Goal: Check status

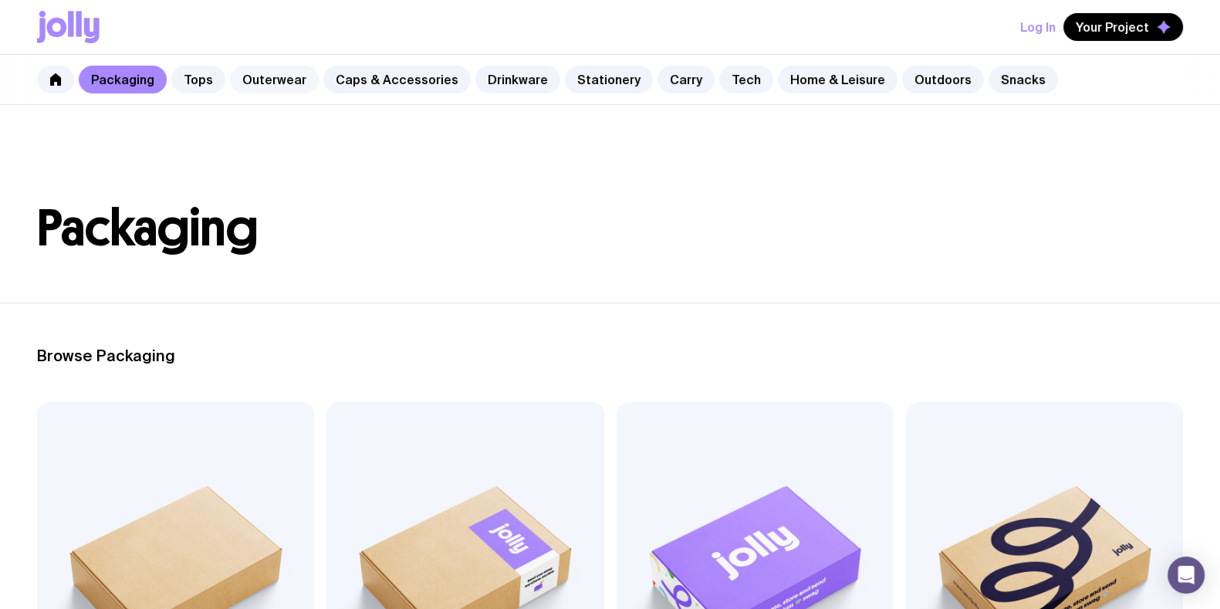
click at [250, 82] on link "Outerwear" at bounding box center [274, 80] width 89 height 28
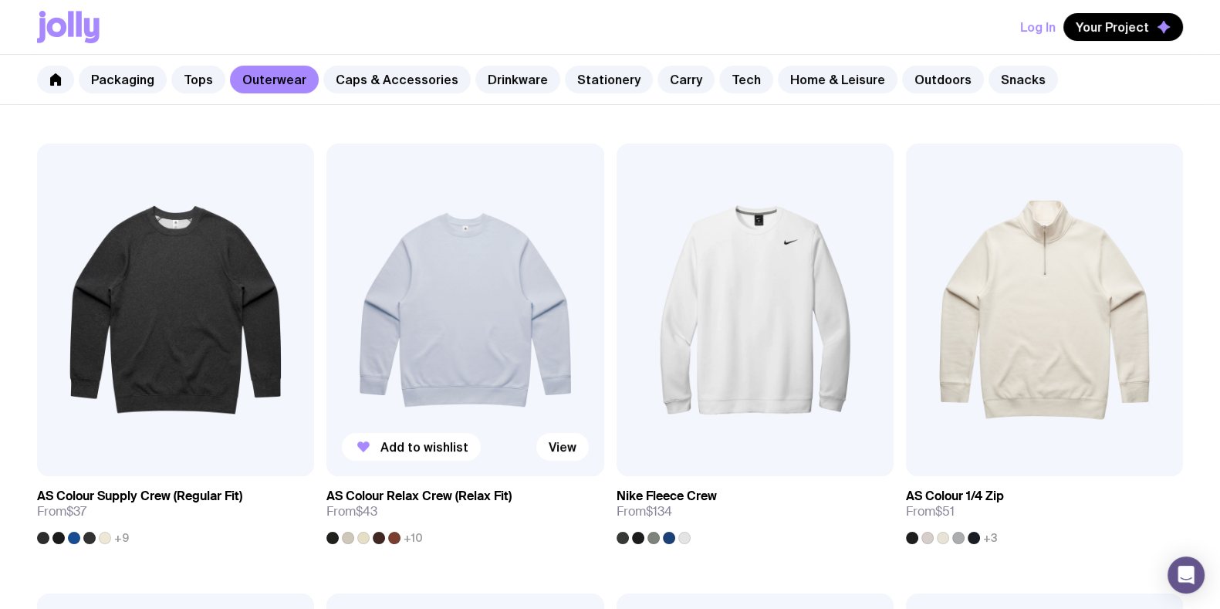
scroll to position [289, 0]
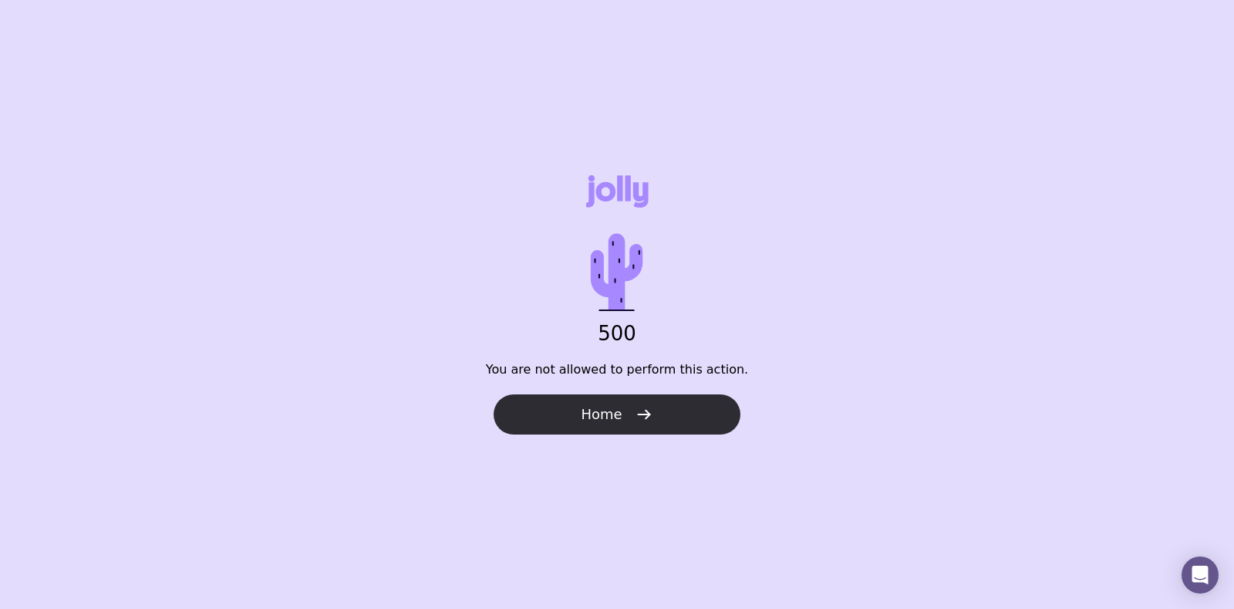
click at [626, 416] on button "Home" at bounding box center [617, 414] width 247 height 40
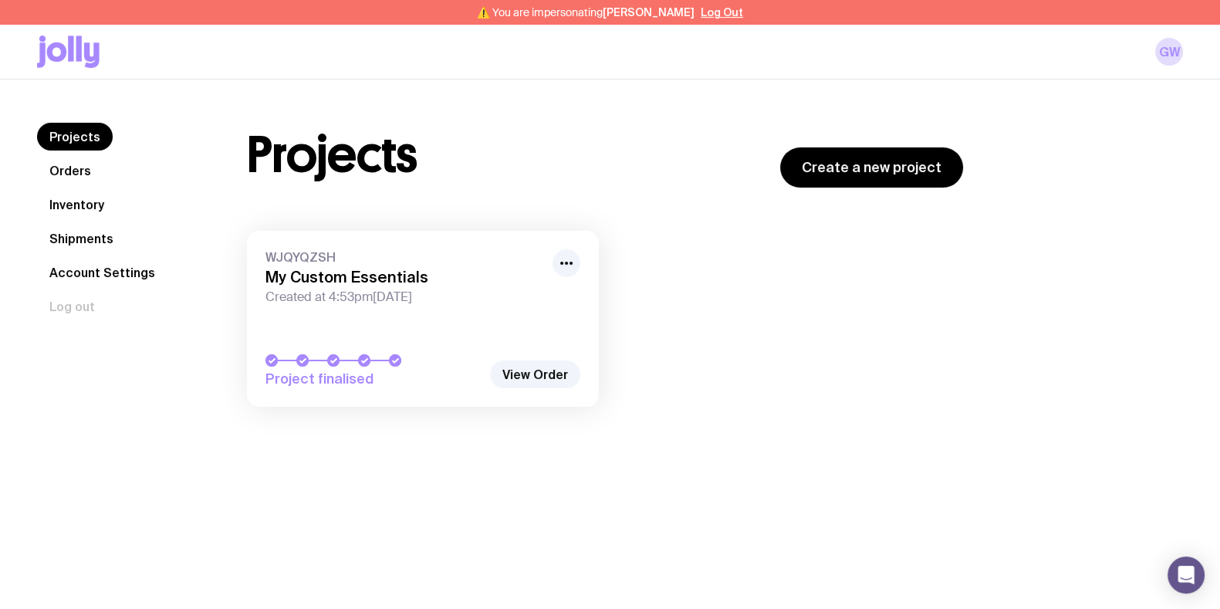
click at [402, 302] on span "Created at 4:53pm[DATE]" at bounding box center [404, 296] width 278 height 15
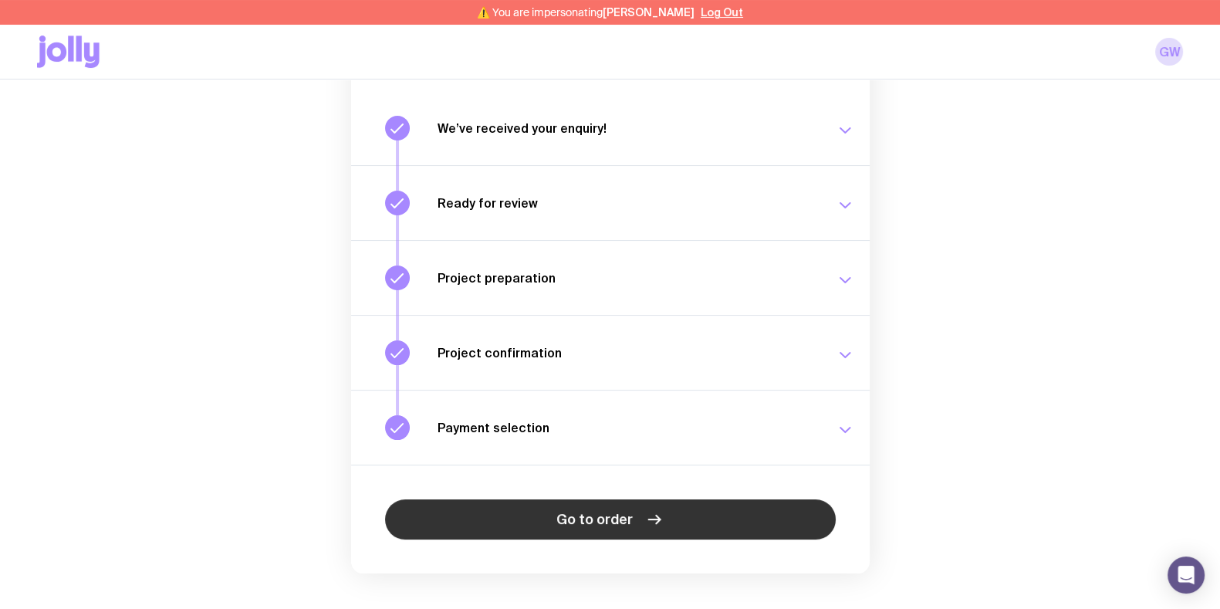
scroll to position [192, 0]
click at [618, 517] on span "Go to order" at bounding box center [594, 519] width 76 height 19
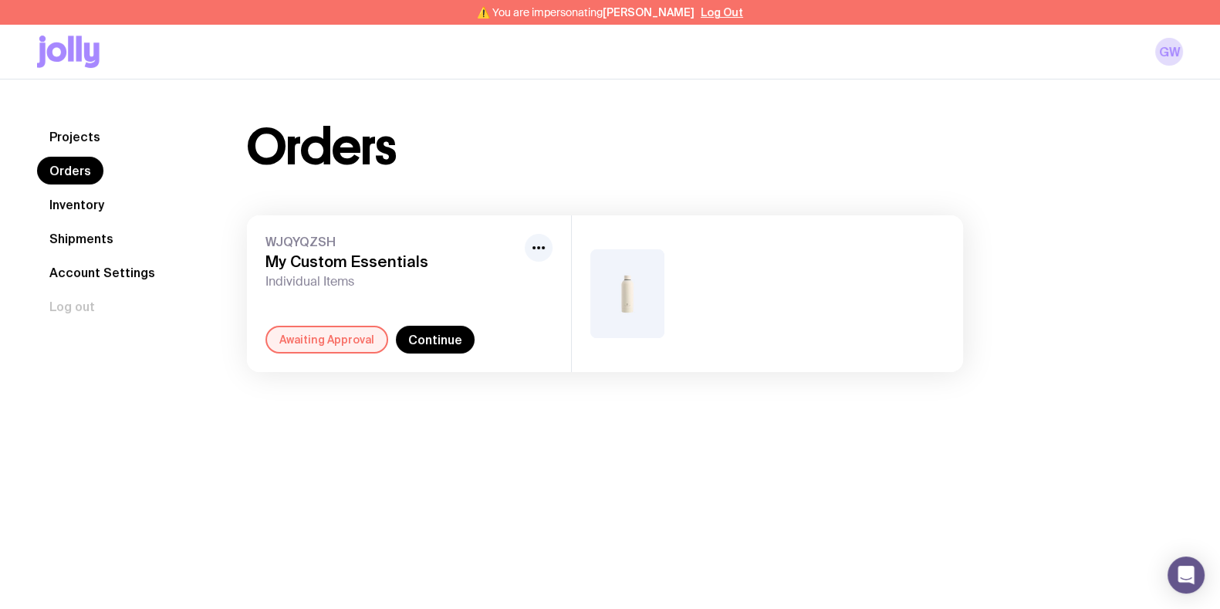
click at [623, 286] on img at bounding box center [627, 293] width 74 height 89
click at [626, 287] on img at bounding box center [627, 293] width 74 height 89
click at [95, 125] on link "Projects" at bounding box center [75, 137] width 76 height 28
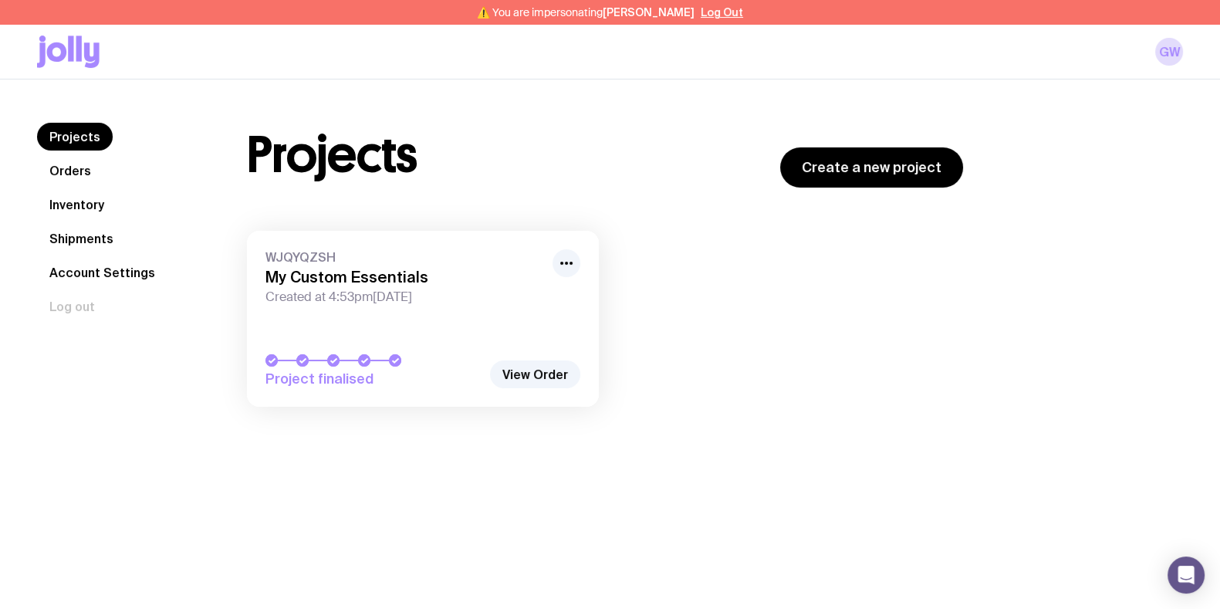
click at [369, 381] on span "Project finalised" at bounding box center [373, 378] width 216 height 19
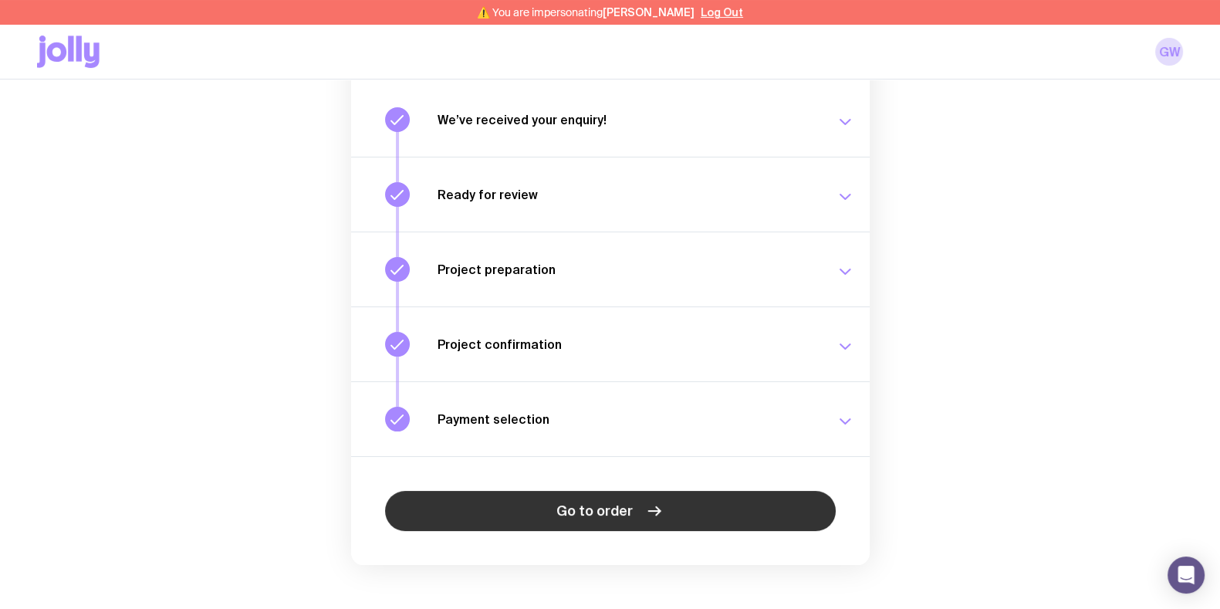
scroll to position [217, 0]
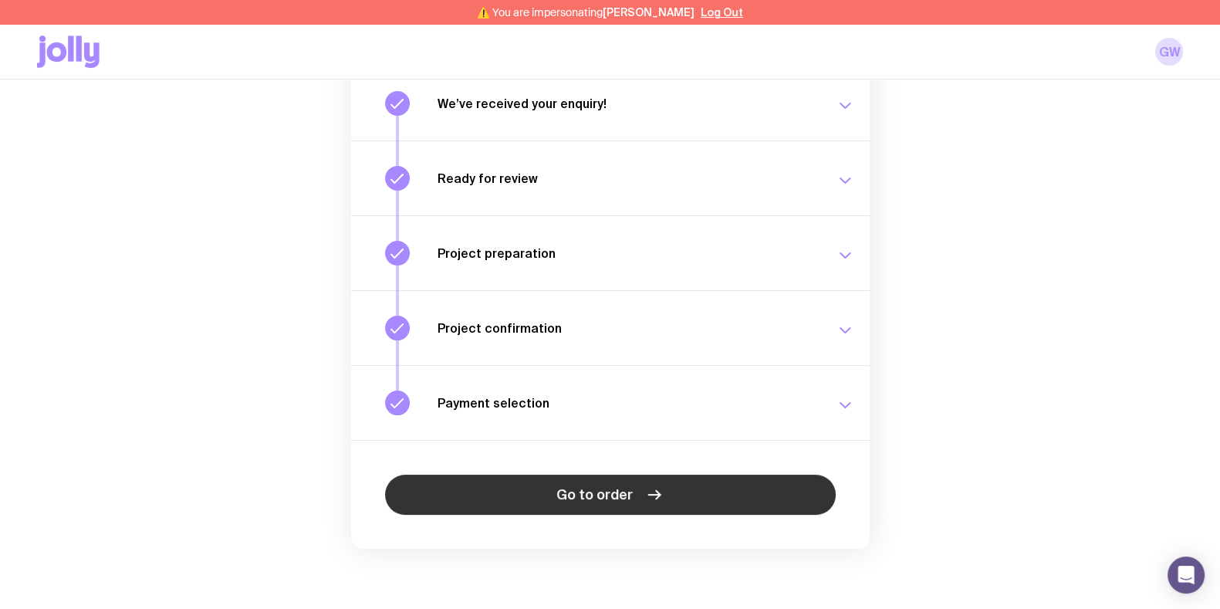
click at [646, 478] on link "Go to order" at bounding box center [610, 494] width 450 height 40
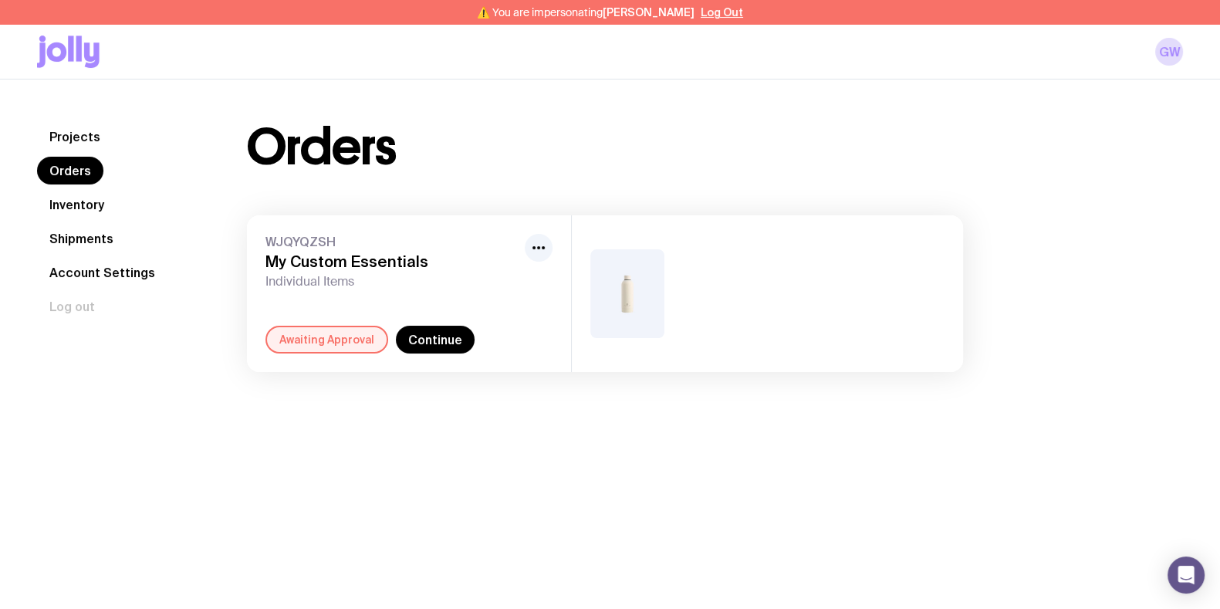
click at [626, 283] on img at bounding box center [627, 293] width 74 height 89
click at [529, 243] on icon "button" at bounding box center [538, 247] width 19 height 19
click at [322, 336] on div "Awaiting Approval" at bounding box center [326, 340] width 123 height 28
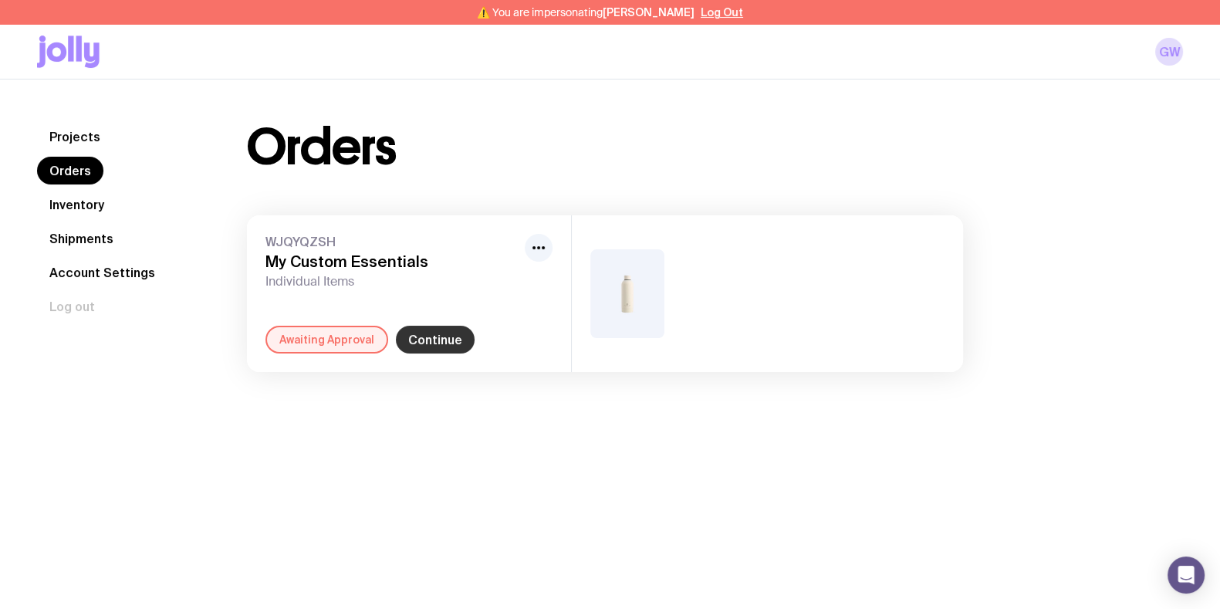
click at [431, 339] on link "Continue" at bounding box center [435, 340] width 79 height 28
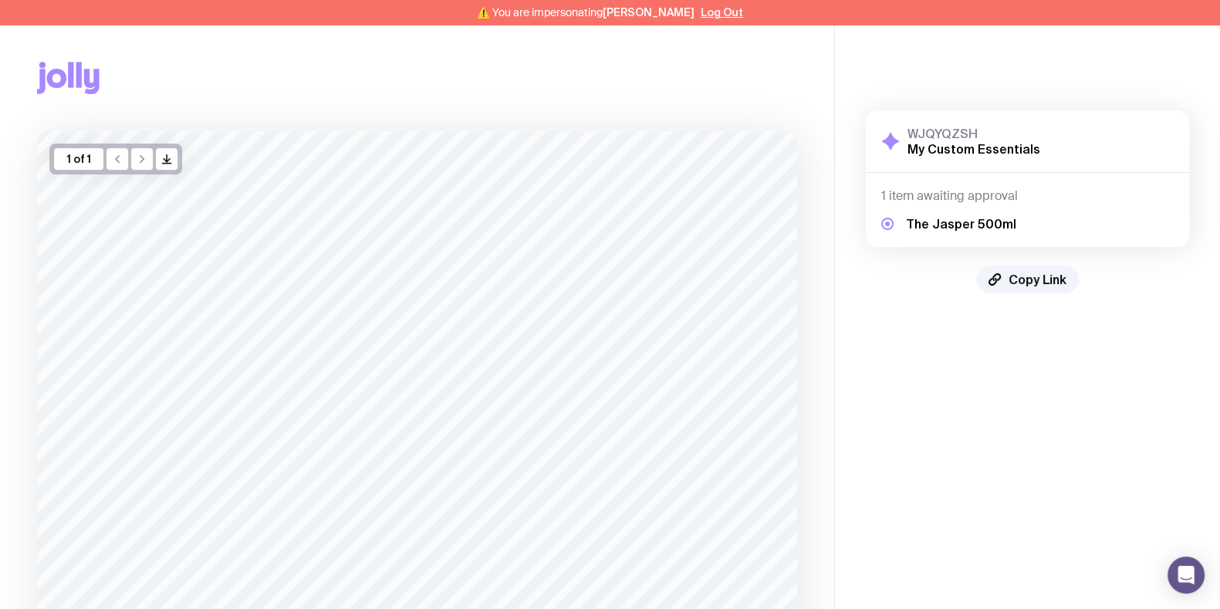
click at [904, 339] on aside "WJQYQZSH My Custom Essentials Show Details 1 item awaiting approval The Jasper …" at bounding box center [1027, 400] width 386 height 751
click at [160, 160] on icon "/> />" at bounding box center [166, 159] width 12 height 12
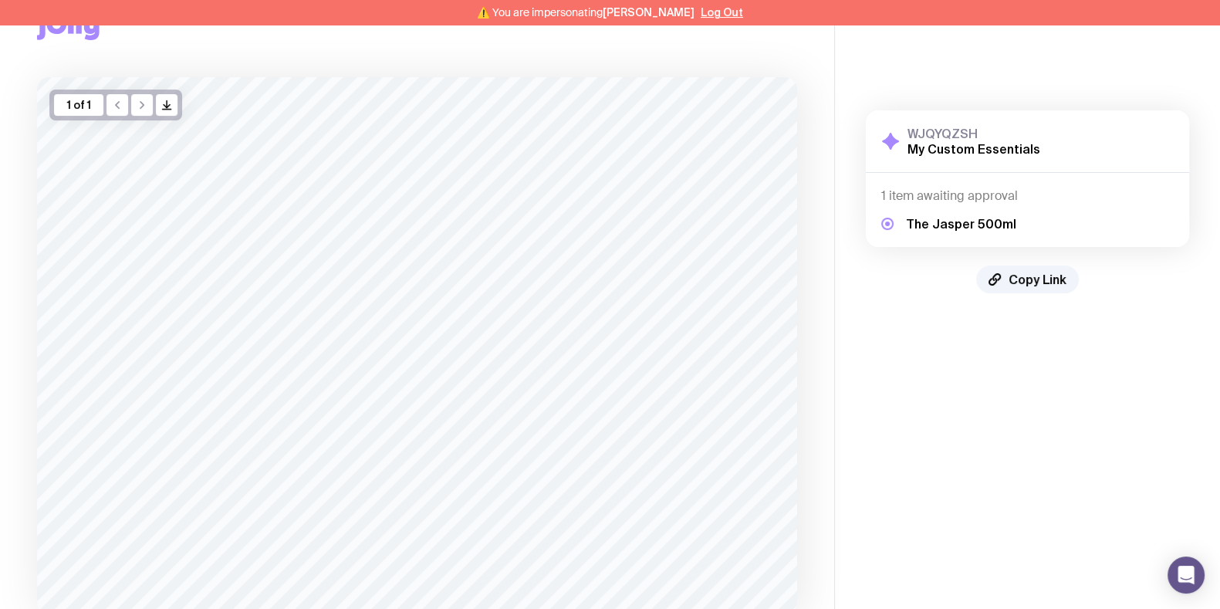
scroll to position [96, 0]
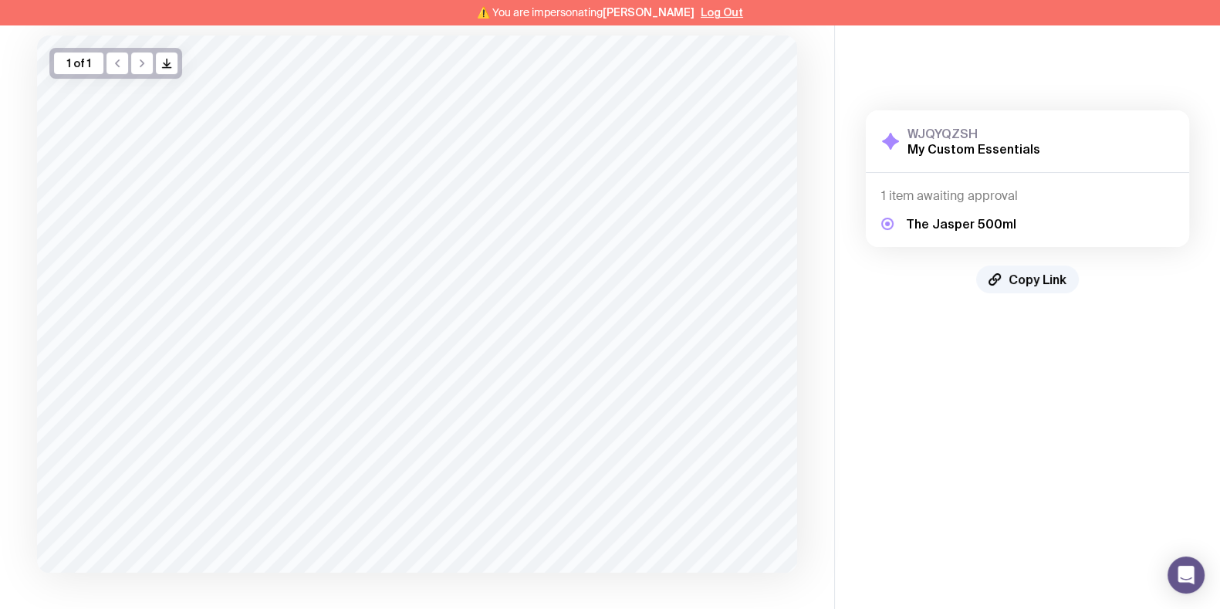
click at [937, 437] on aside "WJQYQZSH My Custom Essentials Show Details 1 item awaiting approval The Jasper …" at bounding box center [1027, 304] width 386 height 751
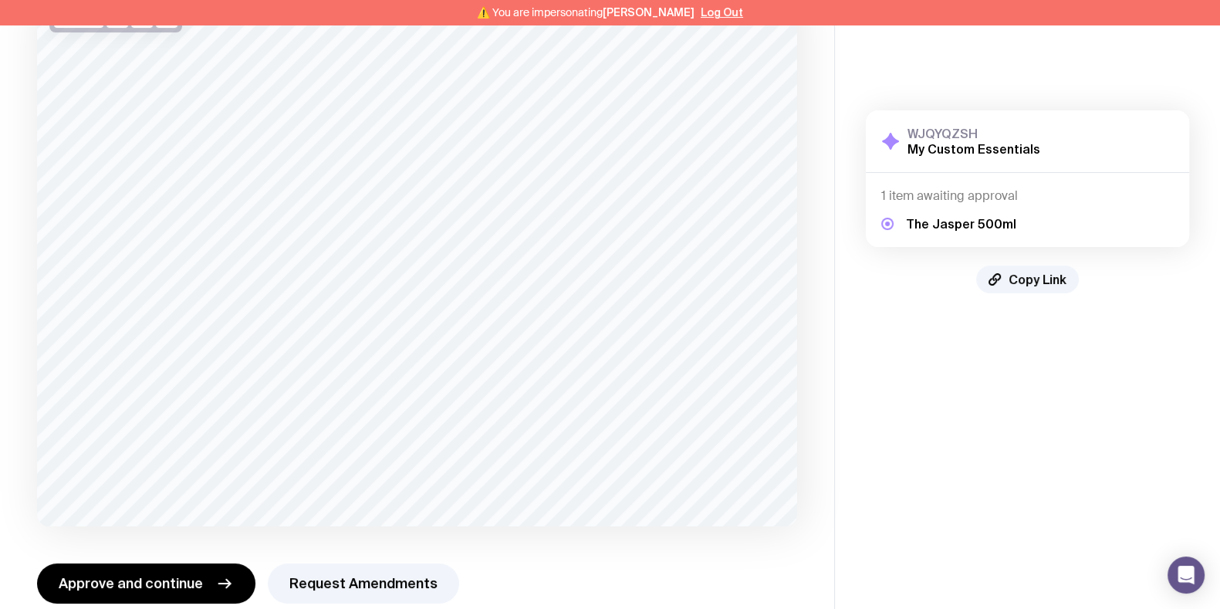
scroll to position [167, 0]
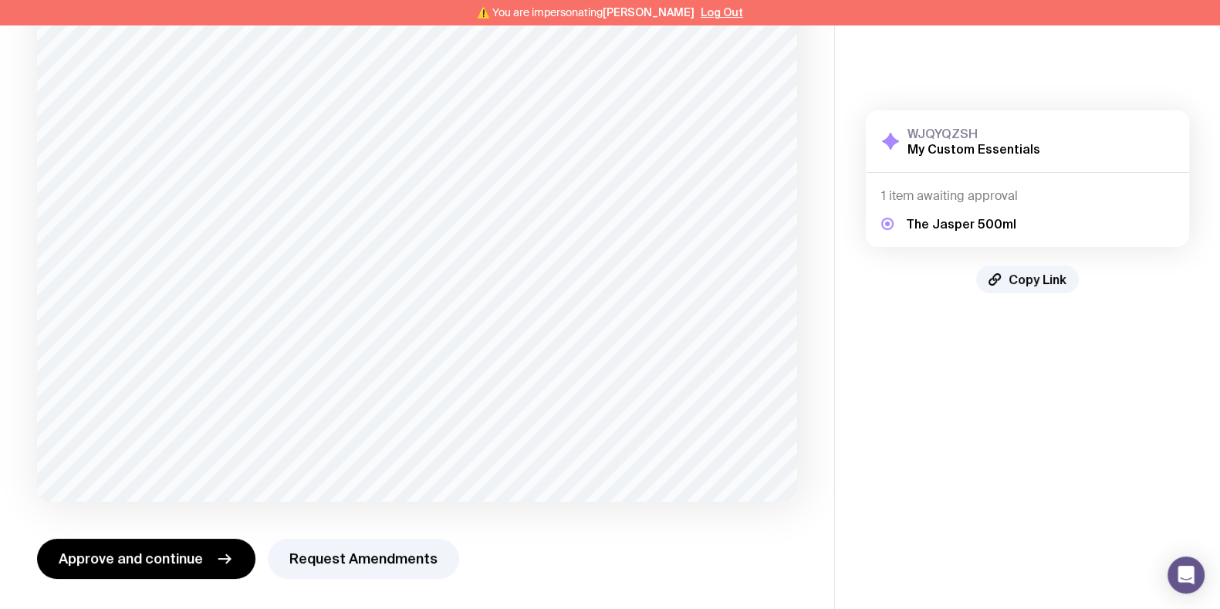
click at [923, 384] on aside "WJQYQZSH My Custom Essentials Show Details 1 item awaiting approval The Jasper …" at bounding box center [1027, 233] width 386 height 751
click at [924, 384] on aside "WJQYQZSH My Custom Essentials Show Details 1 item awaiting approval The Jasper …" at bounding box center [1027, 233] width 386 height 751
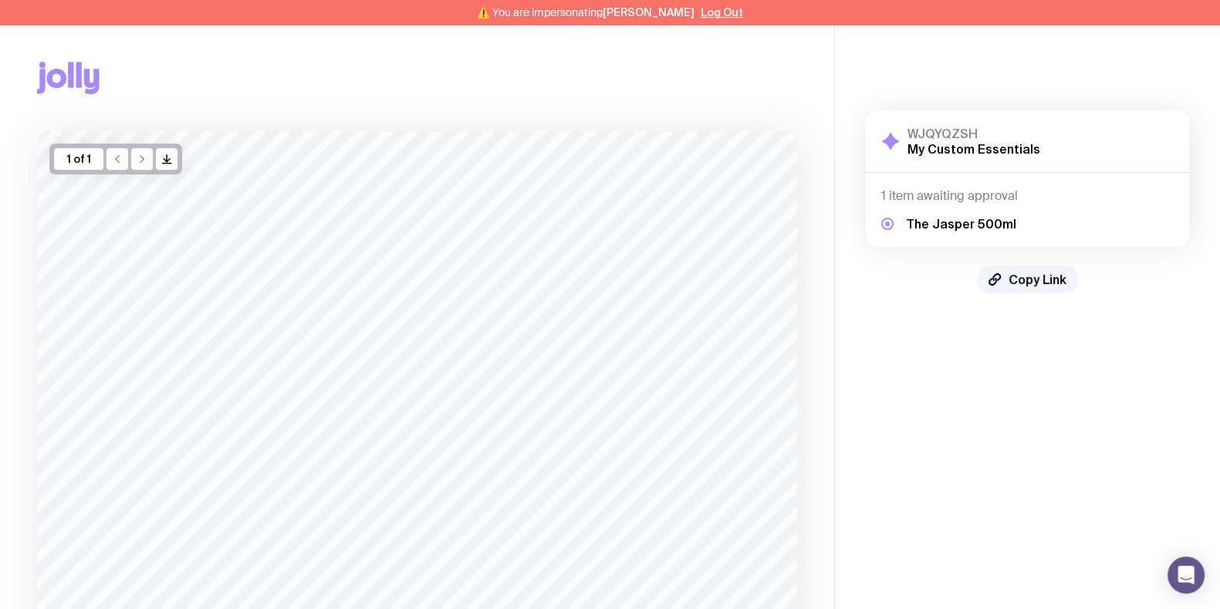
scroll to position [0, 0]
click at [714, 8] on button "Log Out" at bounding box center [721, 12] width 42 height 12
